Goal: Browse casually

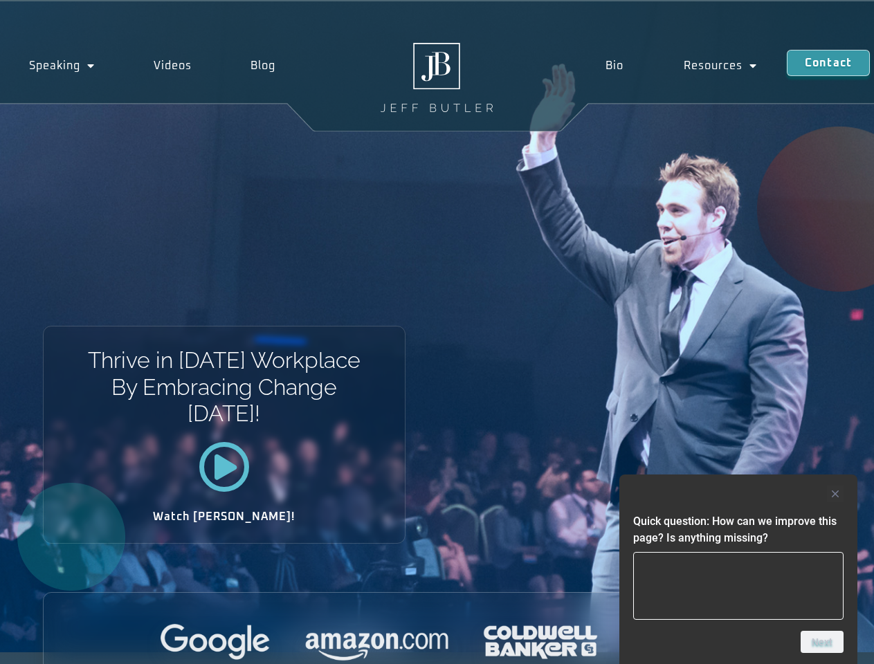
click at [437, 332] on div "Thrive in Tomorrow’s Workplace By Embracing Change Today! Watch Jeff!" at bounding box center [437, 326] width 874 height 651
click at [738, 494] on div at bounding box center [738, 494] width 210 height 17
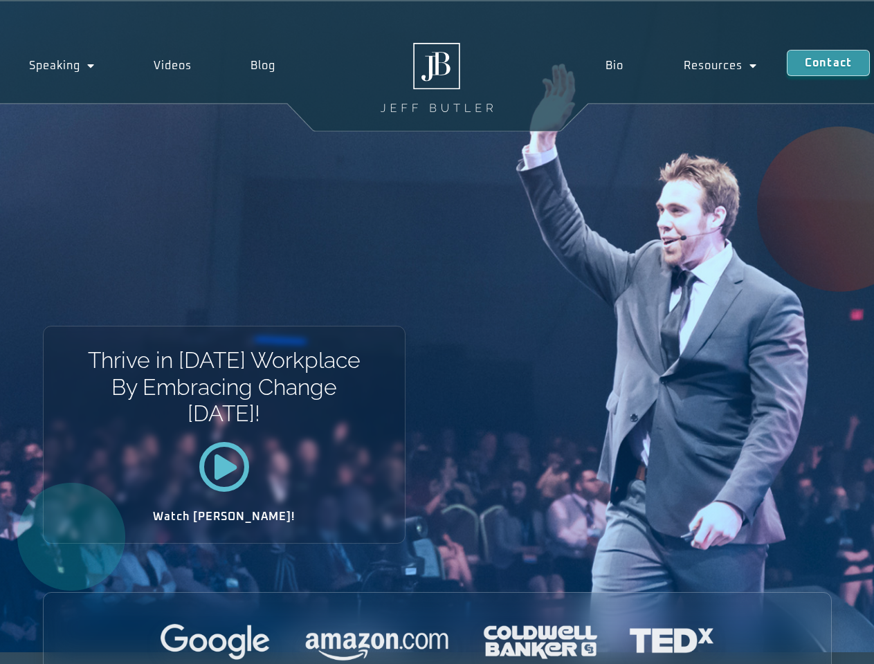
click at [822, 642] on div at bounding box center [438, 643] width 788 height 38
